Goal: Transaction & Acquisition: Subscribe to service/newsletter

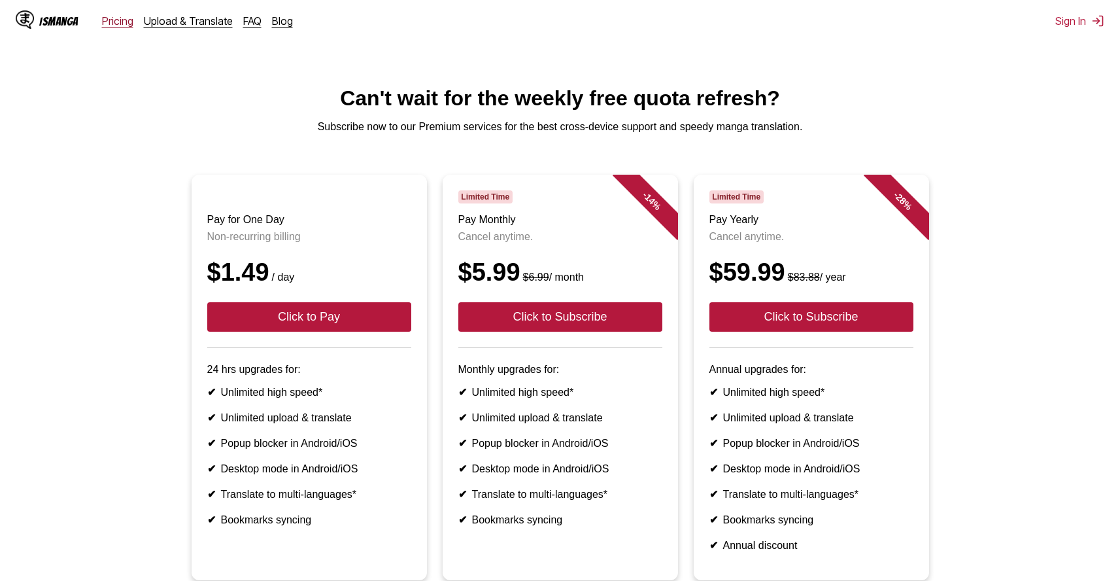
click at [118, 24] on link "Pricing" at bounding box center [117, 20] width 31 height 13
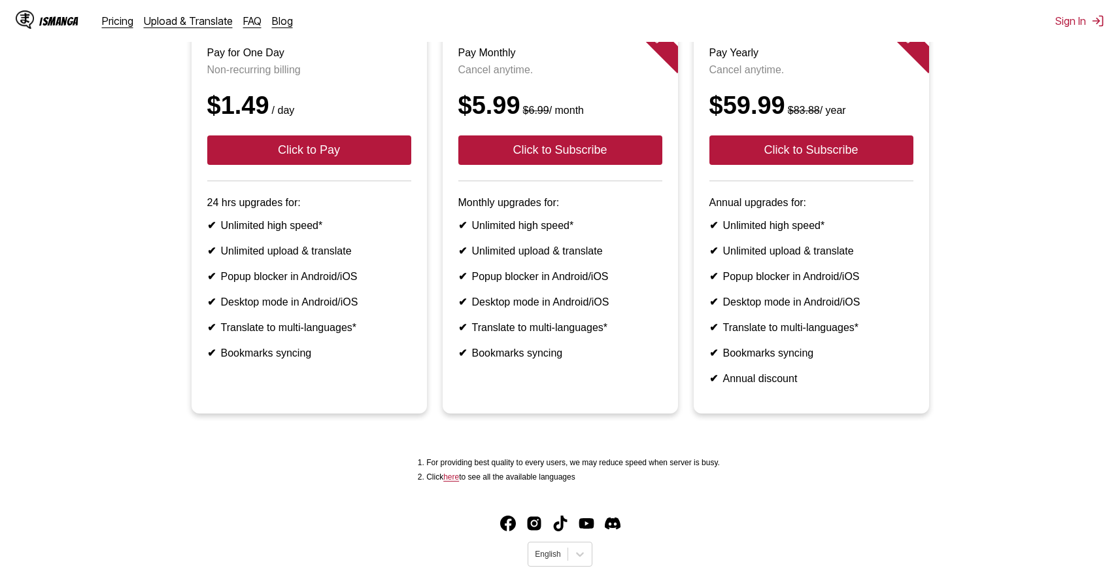
scroll to position [201, 0]
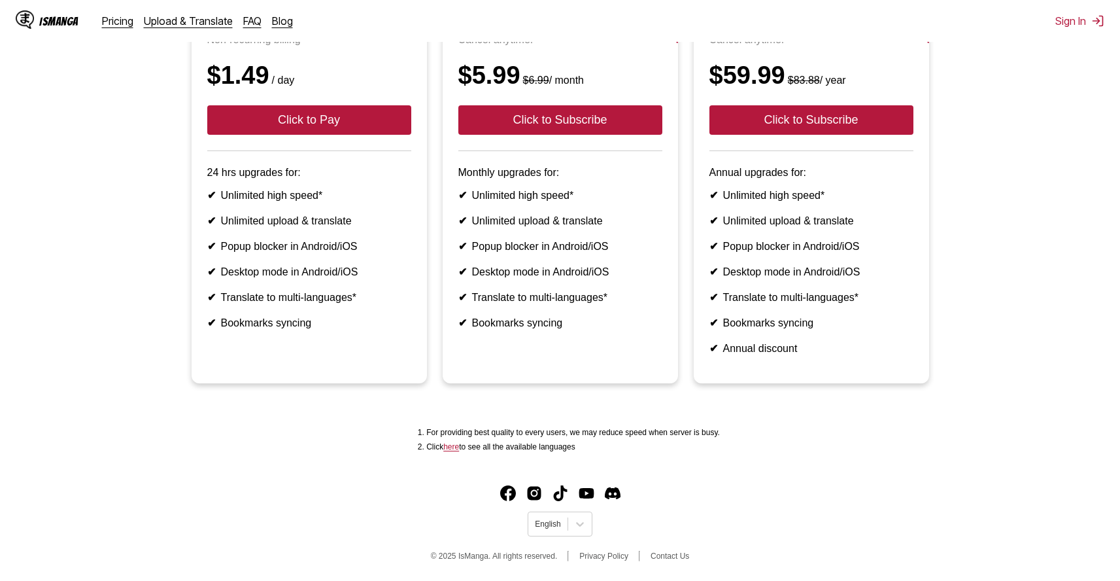
click at [54, 18] on div "IsManga" at bounding box center [58, 21] width 39 height 12
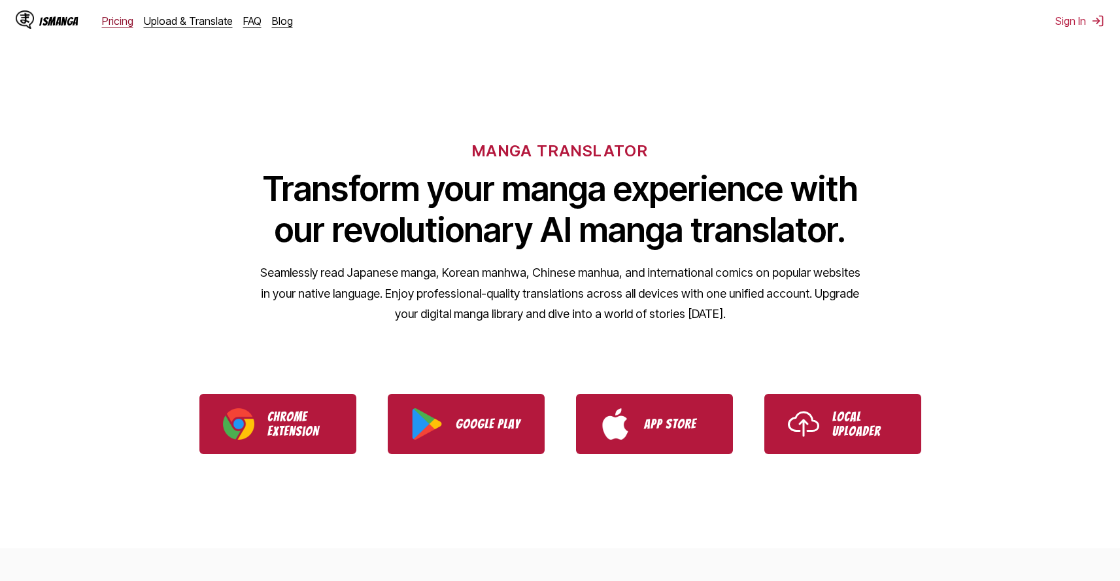
click at [126, 19] on link "Pricing" at bounding box center [117, 20] width 31 height 13
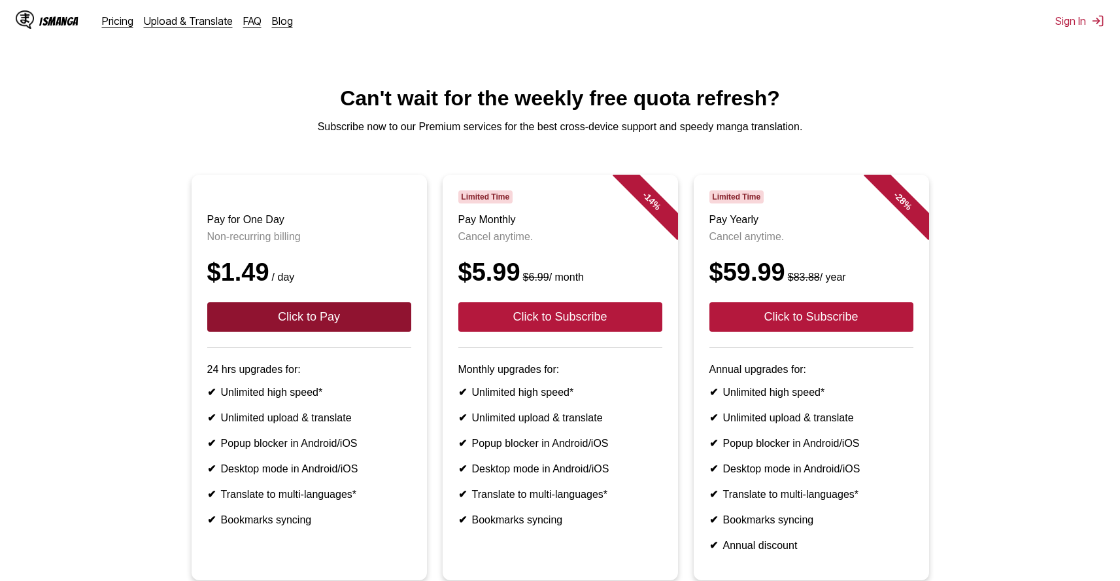
click at [305, 326] on button "Click to Pay" at bounding box center [309, 316] width 204 height 29
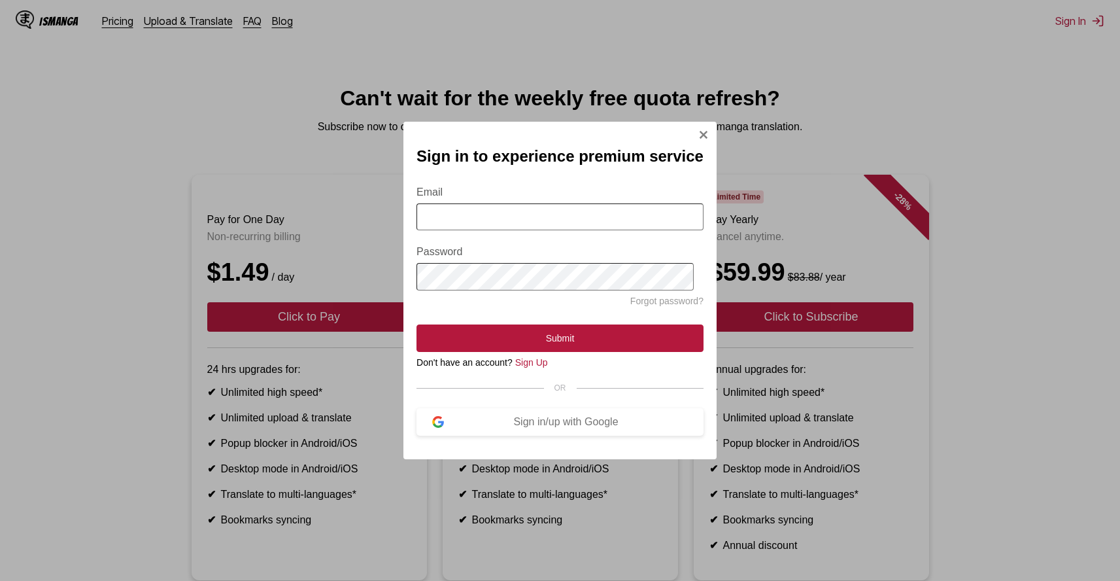
click at [467, 220] on input "Email" at bounding box center [560, 216] width 287 height 27
click at [552, 427] on div "Sign in/up with Google" at bounding box center [566, 422] width 244 height 12
